Goal: Communication & Community: Answer question/provide support

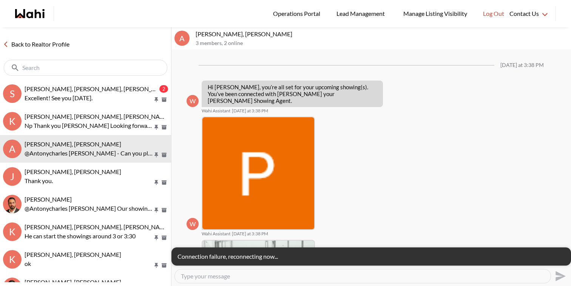
scroll to position [247, 0]
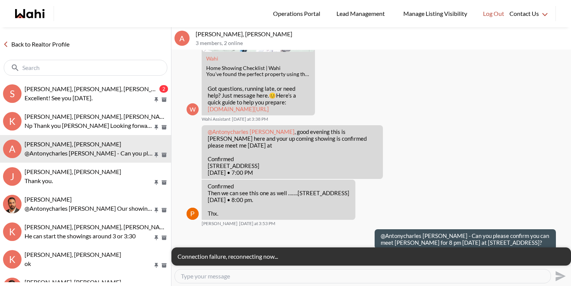
click at [438, 81] on div "W Wahi Home Showing Checklist | Wahi You’ve found the perfect property using th…" at bounding box center [372, 57] width 370 height 130
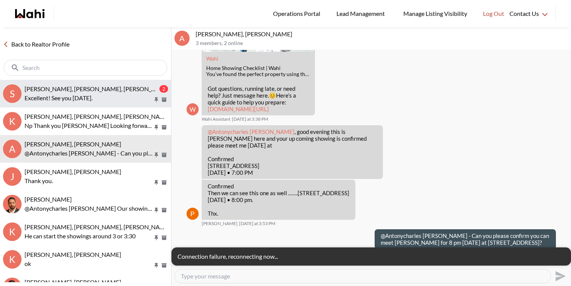
click at [116, 87] on div "[PERSON_NAME], [PERSON_NAME], [PERSON_NAME]" at bounding box center [91, 89] width 133 height 8
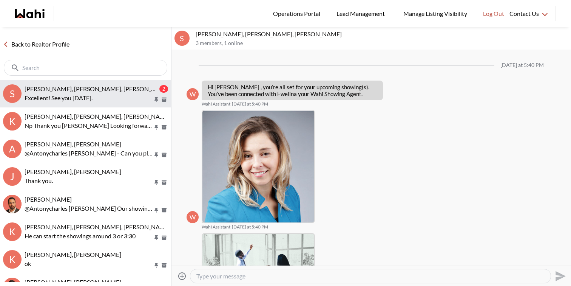
scroll to position [751, 0]
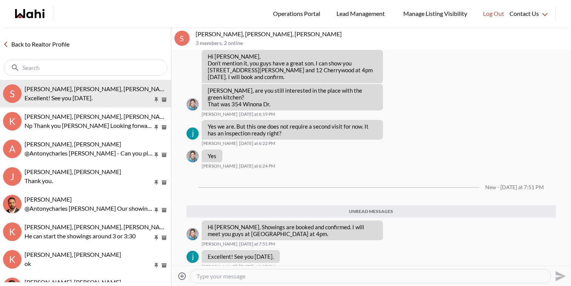
click at [385, 33] on p "[PERSON_NAME], [PERSON_NAME], [PERSON_NAME]" at bounding box center [382, 34] width 373 height 8
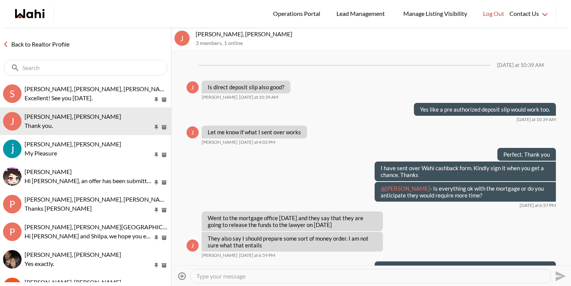
scroll to position [549, 0]
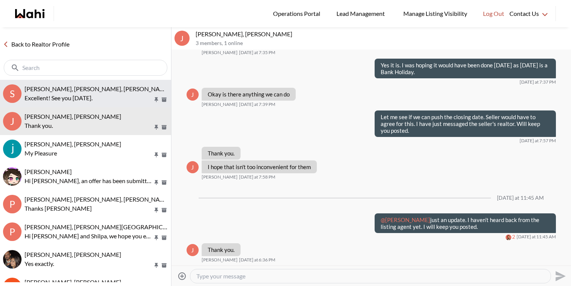
click at [124, 104] on button "S [PERSON_NAME], [PERSON_NAME], [PERSON_NAME] Excellent! See you [DATE]." at bounding box center [85, 94] width 171 height 28
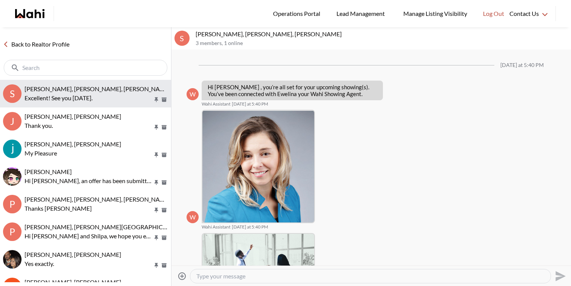
scroll to position [694, 0]
